Goal: Transaction & Acquisition: Purchase product/service

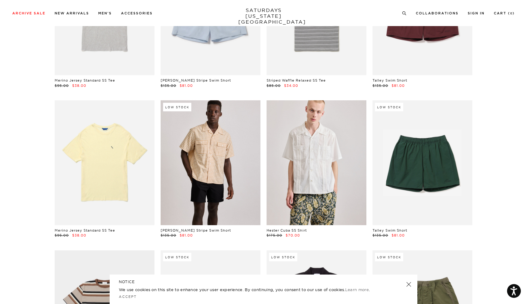
scroll to position [712, 1]
click at [203, 197] on link at bounding box center [210, 162] width 100 height 125
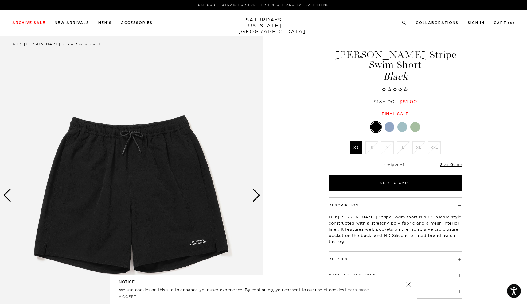
click at [389, 125] on div at bounding box center [389, 127] width 10 height 10
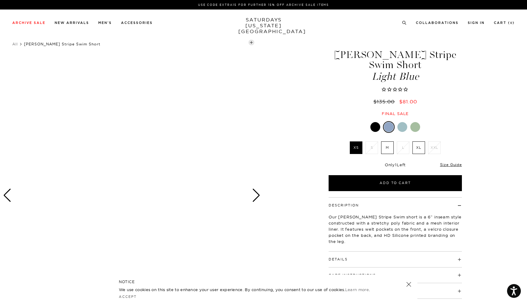
click at [257, 195] on div "Next slide" at bounding box center [256, 196] width 8 height 14
click at [256, 195] on div "Next slide" at bounding box center [256, 196] width 8 height 14
click at [8, 193] on div "Previous slide" at bounding box center [7, 196] width 8 height 14
click at [403, 126] on div at bounding box center [402, 127] width 10 height 10
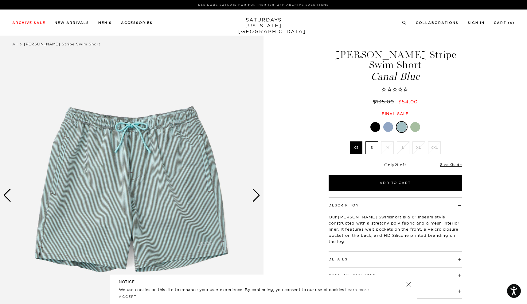
click at [386, 126] on div at bounding box center [388, 127] width 10 height 10
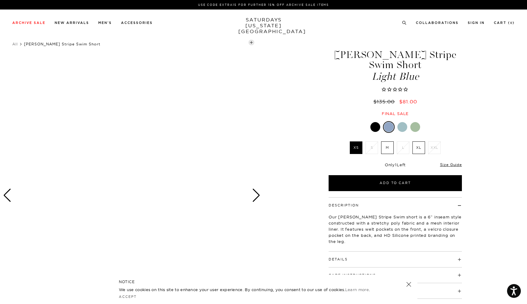
click at [260, 195] on div "1 / 0" at bounding box center [131, 195] width 263 height 329
click at [260, 195] on div "Next slide" at bounding box center [256, 196] width 8 height 14
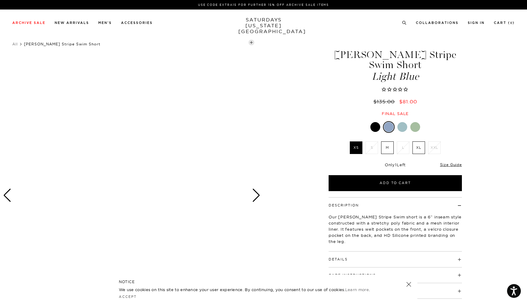
click at [260, 195] on div "Next slide" at bounding box center [256, 196] width 8 height 14
click at [373, 128] on div at bounding box center [375, 127] width 10 height 10
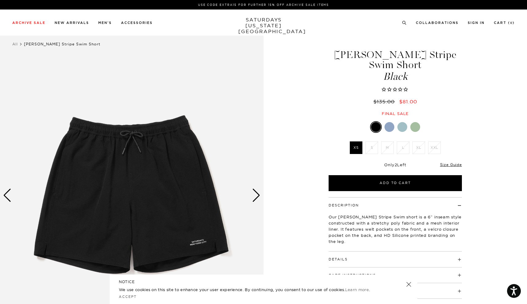
click at [255, 196] on div "Next slide" at bounding box center [256, 196] width 8 height 14
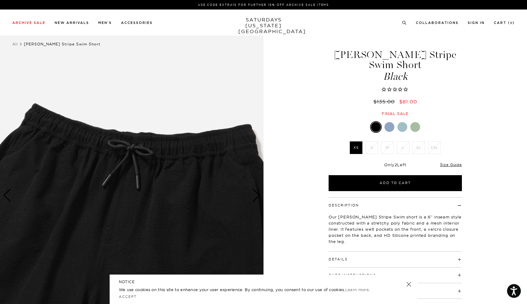
click at [255, 196] on div "Next slide" at bounding box center [256, 196] width 8 height 14
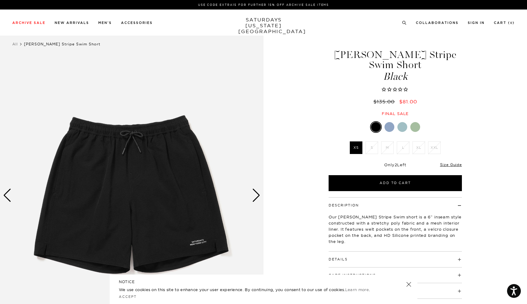
click at [255, 196] on div "Next slide" at bounding box center [256, 196] width 8 height 14
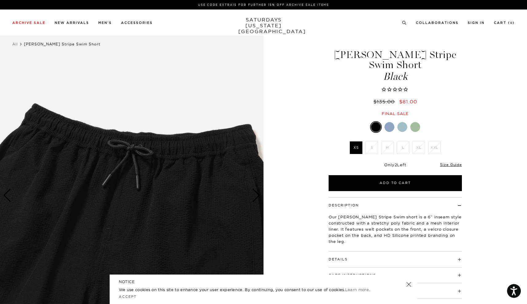
click at [255, 195] on div "Next slide" at bounding box center [256, 196] width 8 height 14
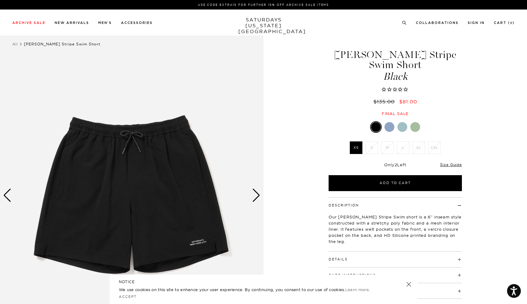
click at [255, 195] on div "Next slide" at bounding box center [256, 196] width 8 height 14
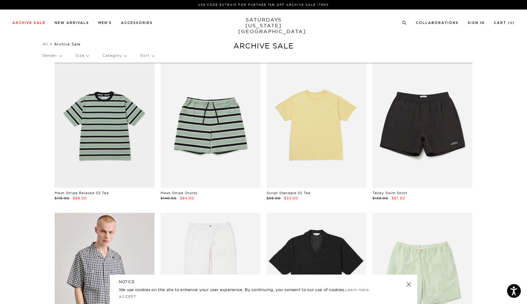
scroll to position [712, 1]
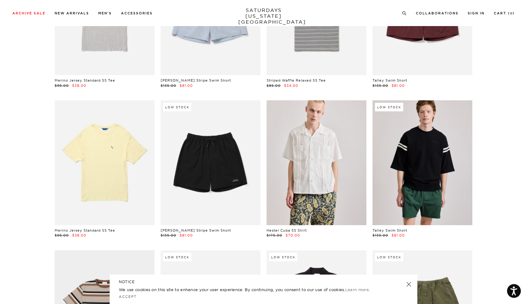
click at [407, 159] on link at bounding box center [422, 162] width 100 height 125
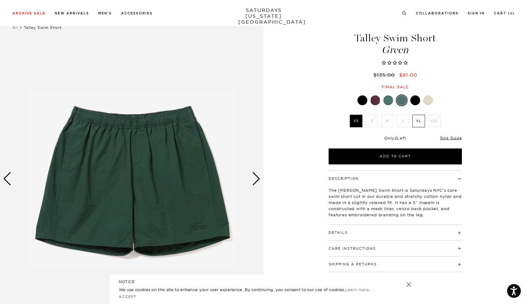
scroll to position [24, 0]
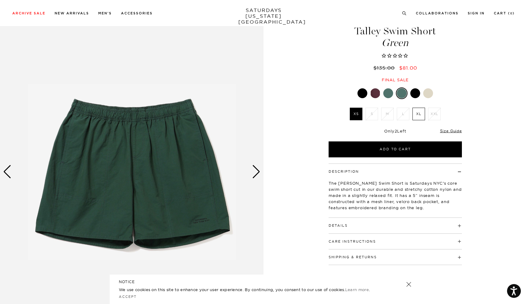
click at [255, 174] on div "Next slide" at bounding box center [256, 172] width 8 height 14
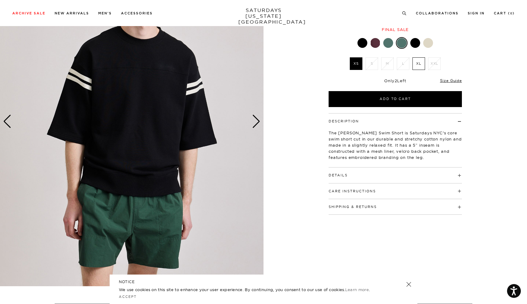
scroll to position [77, 1]
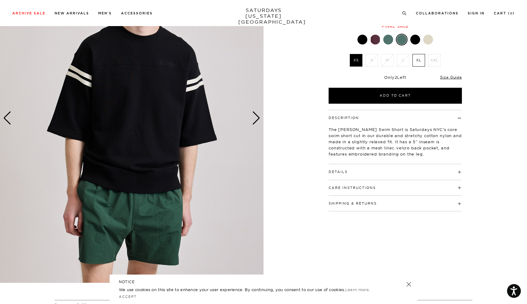
click at [255, 123] on div "Next slide" at bounding box center [256, 118] width 8 height 14
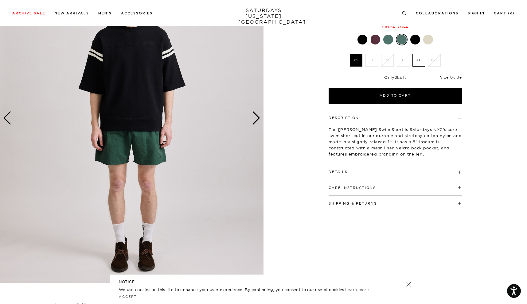
click at [255, 123] on div "Next slide" at bounding box center [256, 118] width 8 height 14
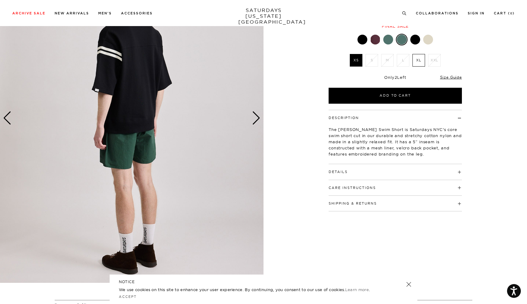
click at [255, 123] on div "Next slide" at bounding box center [256, 118] width 8 height 14
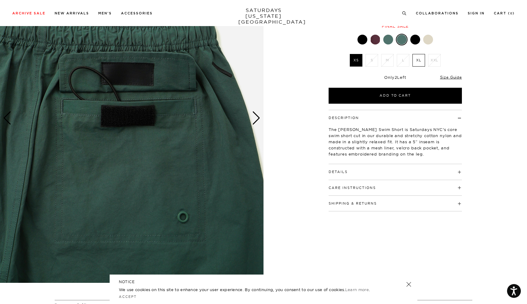
click at [255, 123] on div "Next slide" at bounding box center [256, 118] width 8 height 14
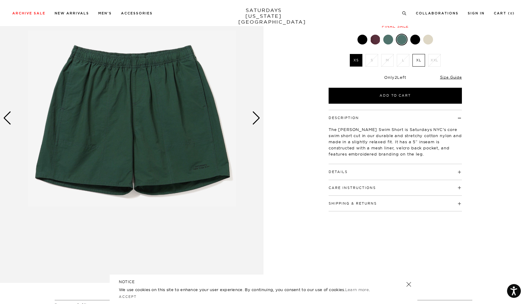
click at [255, 123] on div "Next slide" at bounding box center [256, 118] width 8 height 14
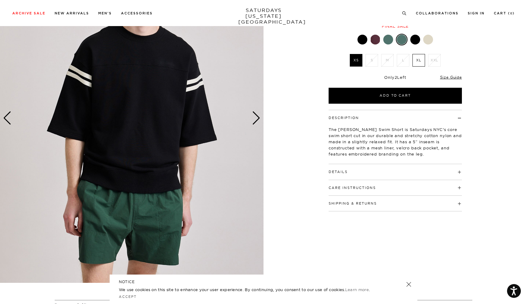
click at [363, 37] on div at bounding box center [362, 40] width 10 height 10
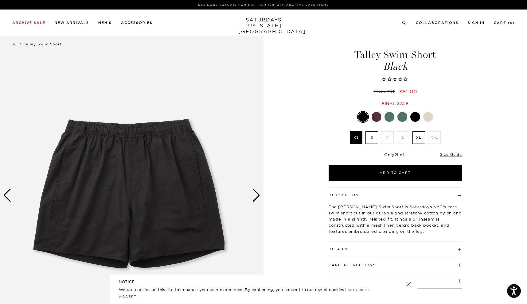
click at [413, 114] on div at bounding box center [415, 117] width 10 height 10
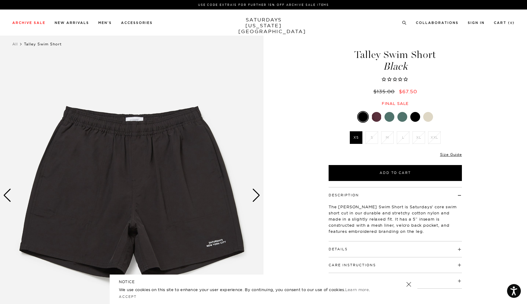
click at [360, 116] on div at bounding box center [363, 117] width 10 height 10
click at [257, 199] on div "Next slide" at bounding box center [256, 196] width 8 height 14
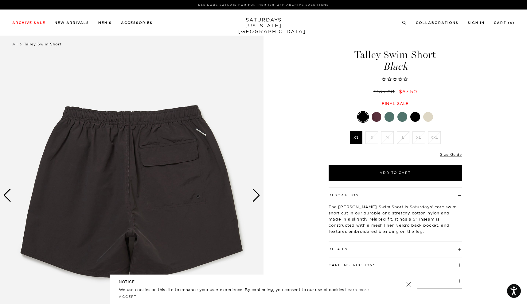
click at [362, 118] on div at bounding box center [363, 117] width 10 height 10
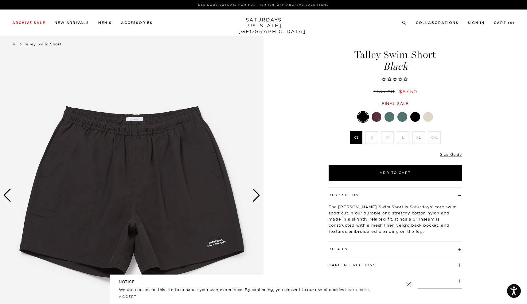
click at [413, 118] on div at bounding box center [415, 117] width 10 height 10
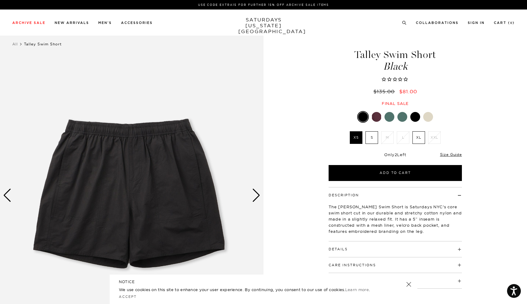
click at [176, 218] on img at bounding box center [131, 195] width 263 height 329
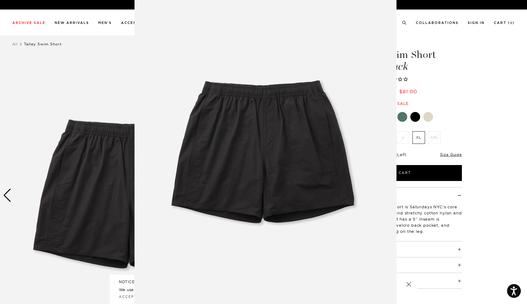
scroll to position [4, 0]
click at [386, 159] on img at bounding box center [265, 153] width 262 height 314
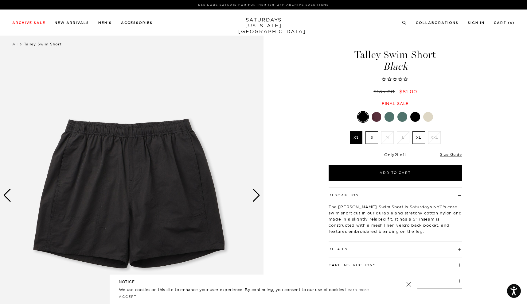
scroll to position [0, 0]
click at [251, 196] on img at bounding box center [131, 195] width 263 height 329
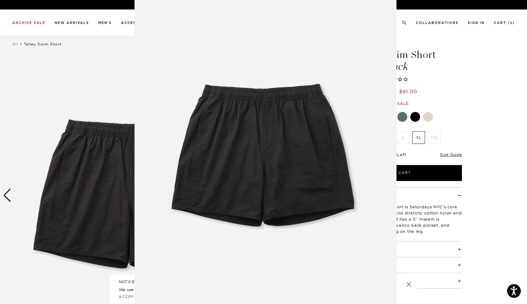
scroll to position [3, 0]
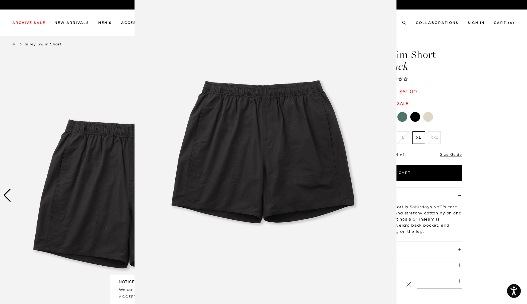
click at [251, 196] on img at bounding box center [265, 154] width 262 height 314
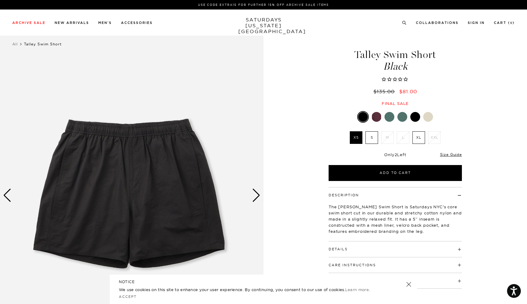
scroll to position [0, 0]
click at [257, 197] on div "Next slide" at bounding box center [256, 196] width 8 height 14
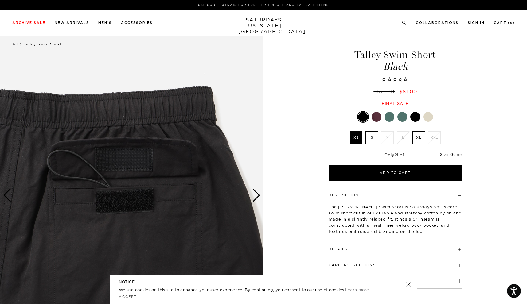
click at [257, 197] on div "Next slide" at bounding box center [256, 196] width 8 height 14
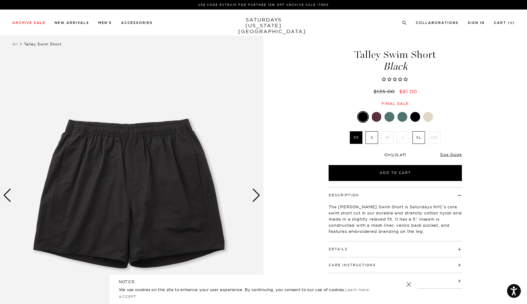
click at [257, 197] on div "Next slide" at bounding box center [256, 196] width 8 height 14
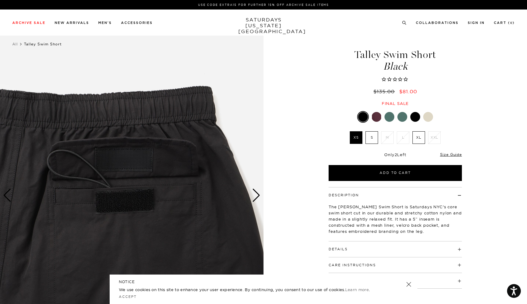
click at [257, 197] on div "Next slide" at bounding box center [256, 196] width 8 height 14
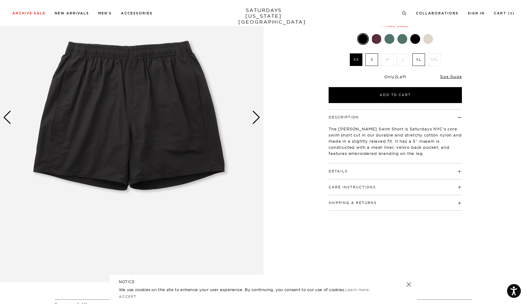
scroll to position [15, 0]
